Goal: Find specific page/section

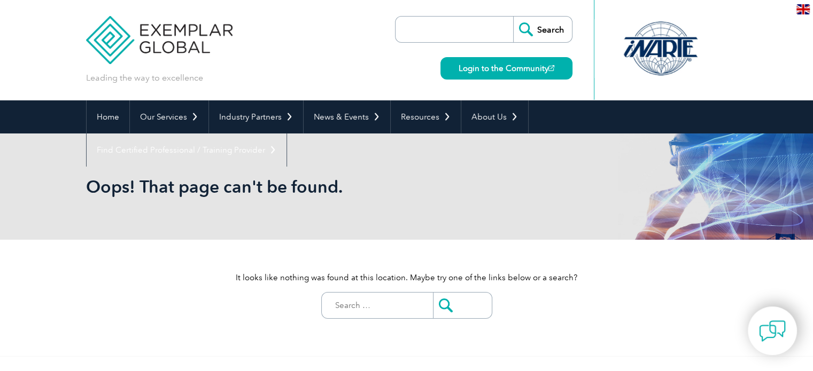
click at [519, 22] on input "Search" at bounding box center [542, 30] width 59 height 26
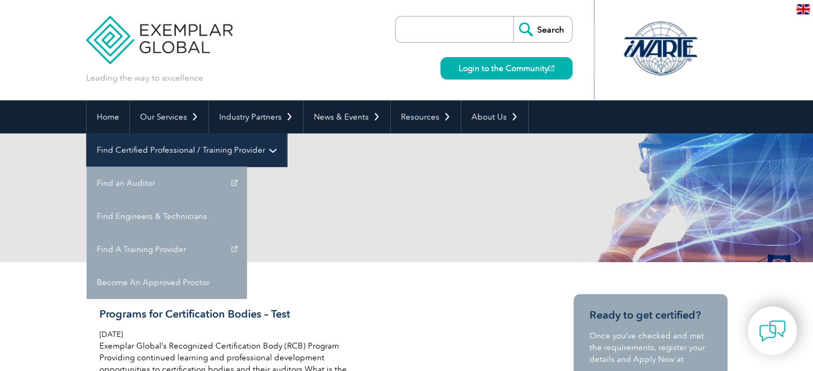
click at [286, 134] on link "Find Certified Professional / Training Provider" at bounding box center [187, 150] width 200 height 33
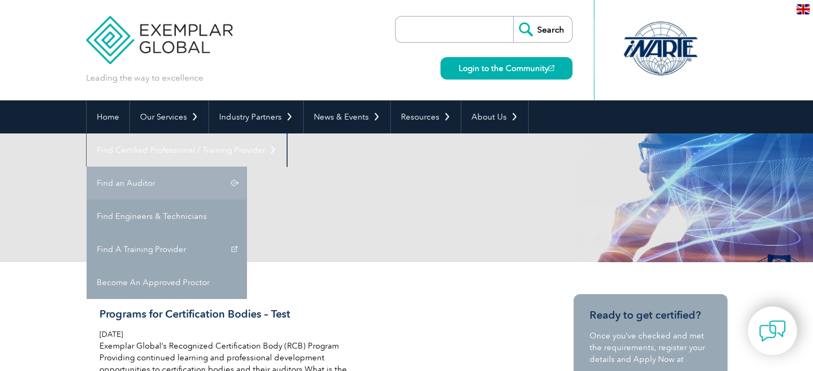
click at [247, 167] on link "Find an Auditor" at bounding box center [167, 183] width 160 height 33
